Goal: Task Accomplishment & Management: Manage account settings

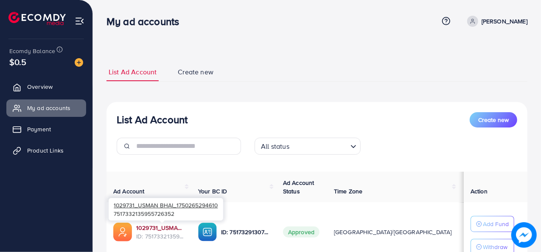
click at [168, 227] on link "1029731_USMAN BHAI_1750265294610" at bounding box center [160, 227] width 48 height 8
